Goal: Transaction & Acquisition: Purchase product/service

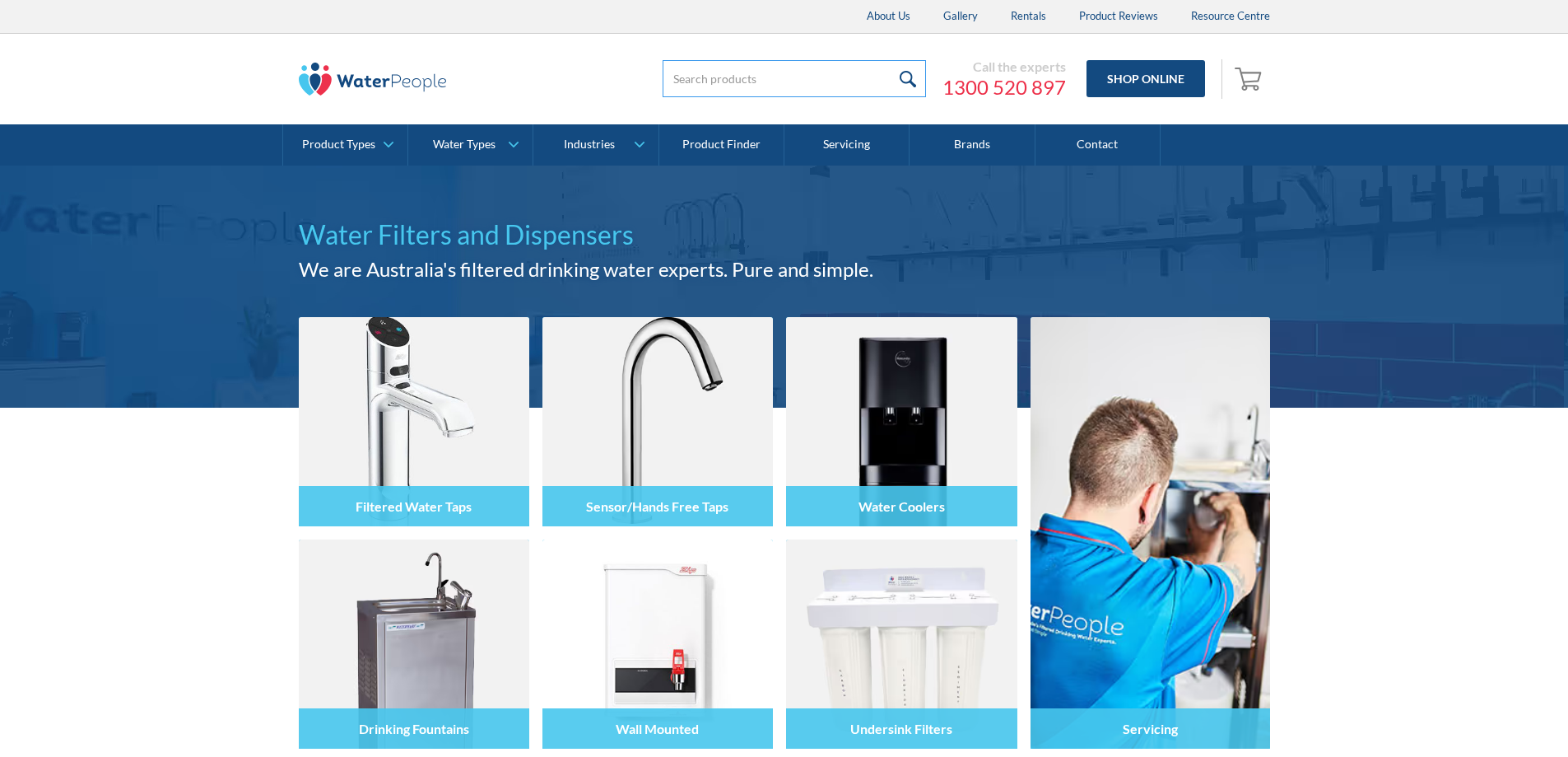
click at [838, 72] on input "search" at bounding box center [795, 78] width 264 height 37
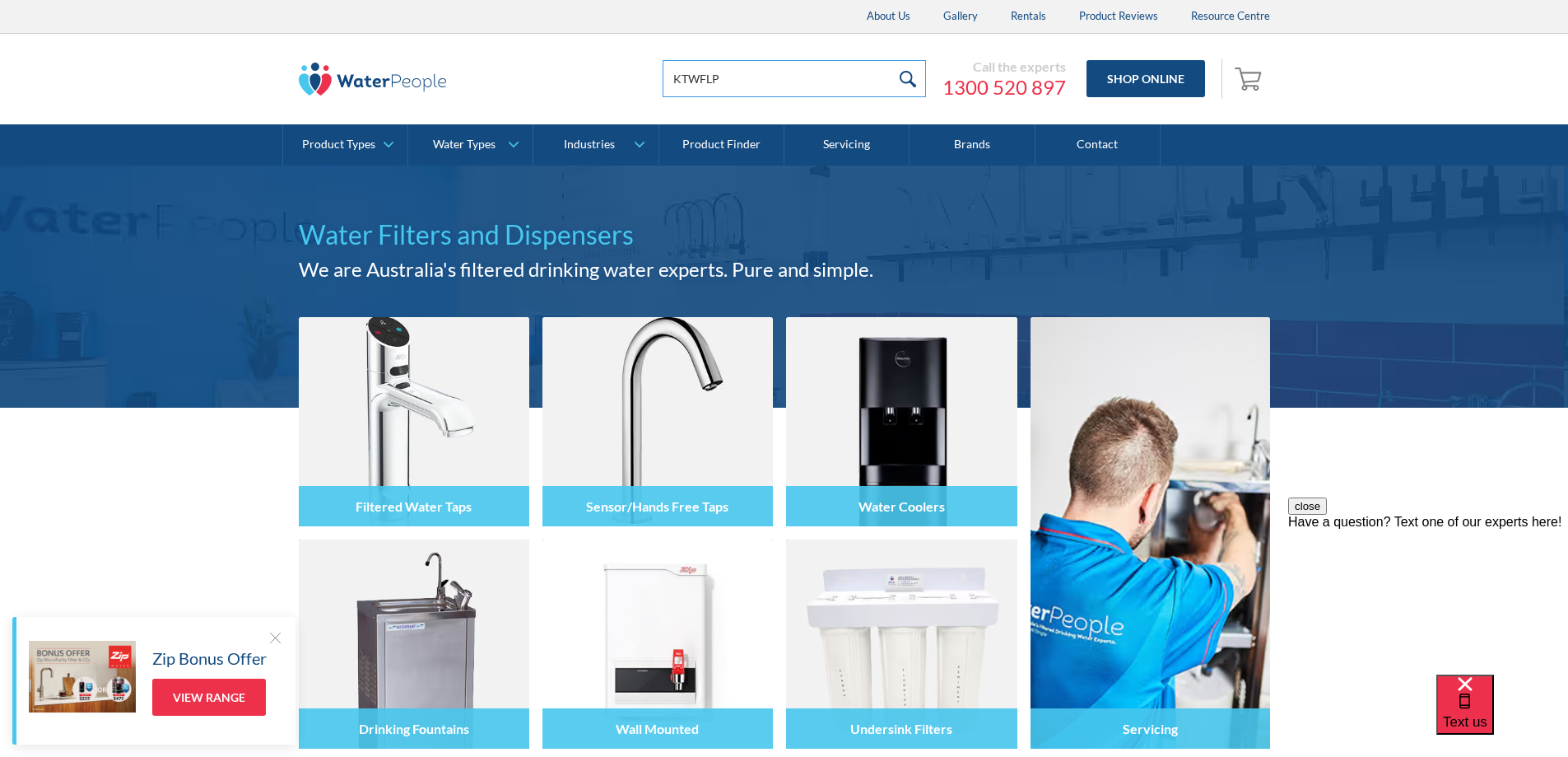
type input "KTWFLP"
click at [911, 74] on input "submit" at bounding box center [908, 78] width 36 height 37
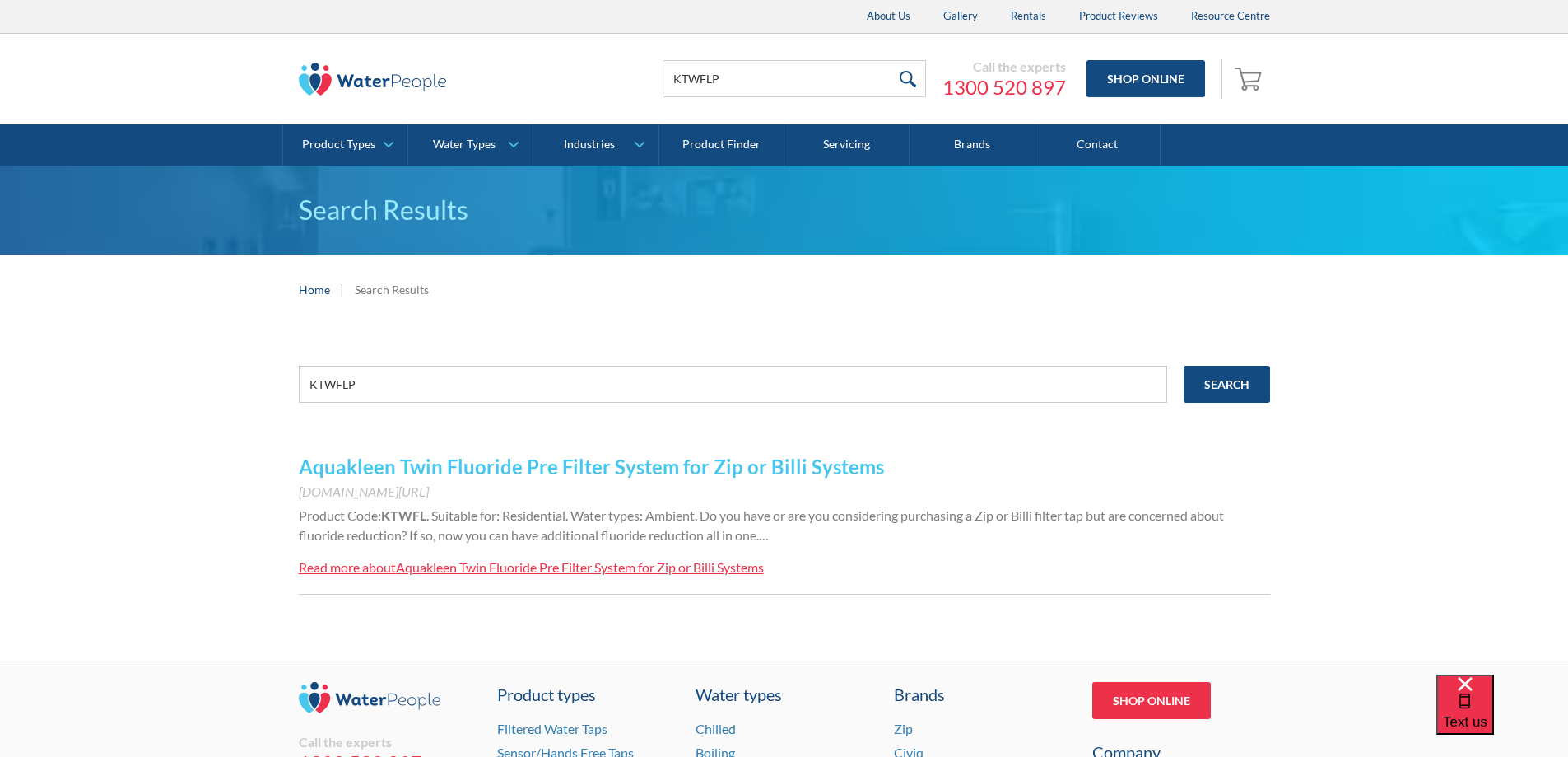
click at [728, 467] on link "Aquakleen Twin Fluoride Pre Filter System for Zip or Billi Systems" at bounding box center [591, 467] width 585 height 24
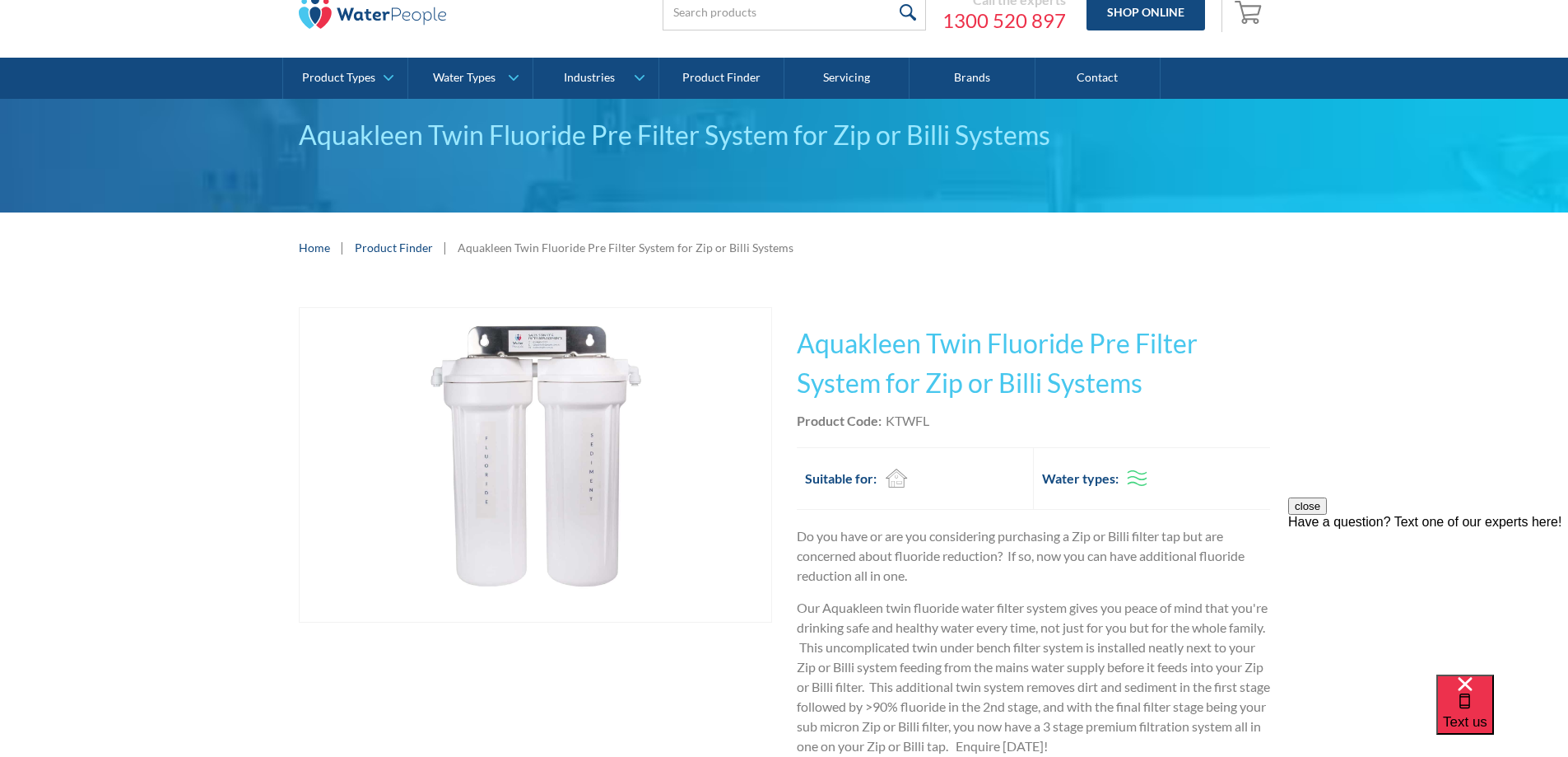
scroll to position [165, 0]
